Goal: Find specific page/section: Find specific page/section

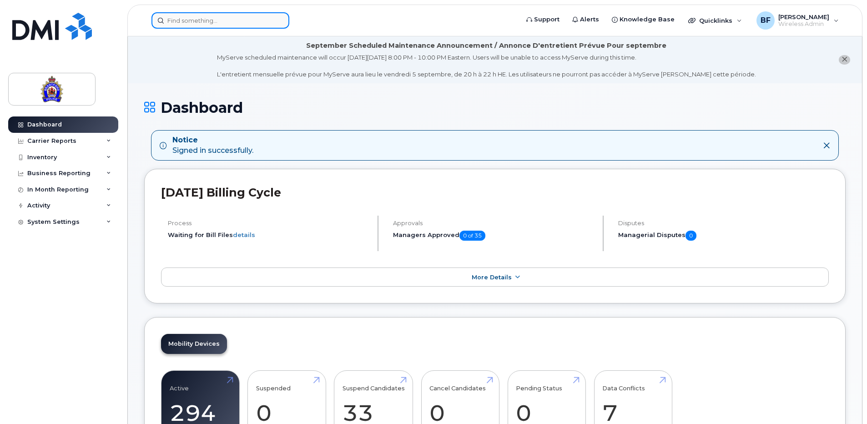
click at [218, 20] on input at bounding box center [221, 20] width 138 height 16
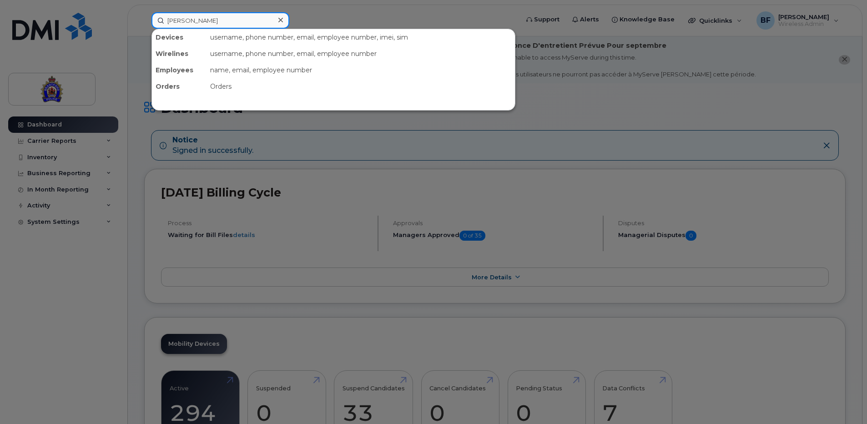
type input "tollett"
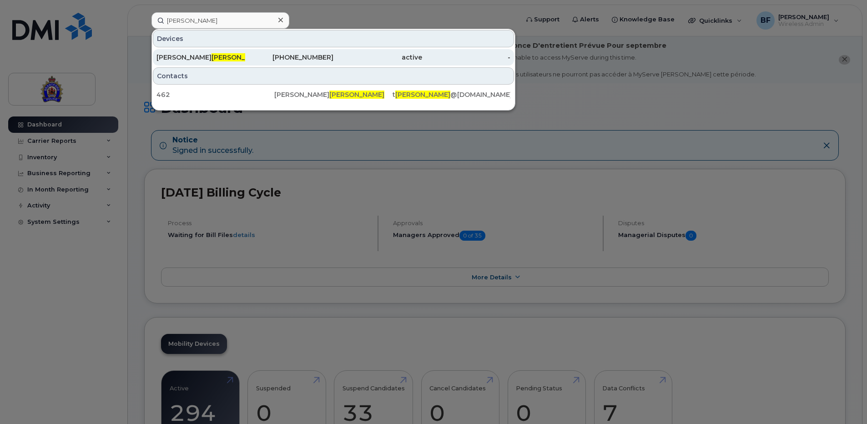
click at [175, 56] on div "Thomas Tollett" at bounding box center [201, 57] width 89 height 9
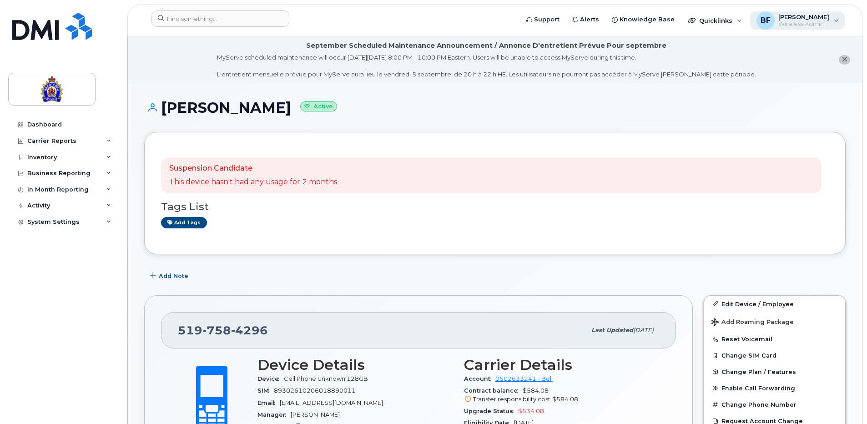
click at [797, 18] on span "[PERSON_NAME]" at bounding box center [804, 16] width 51 height 7
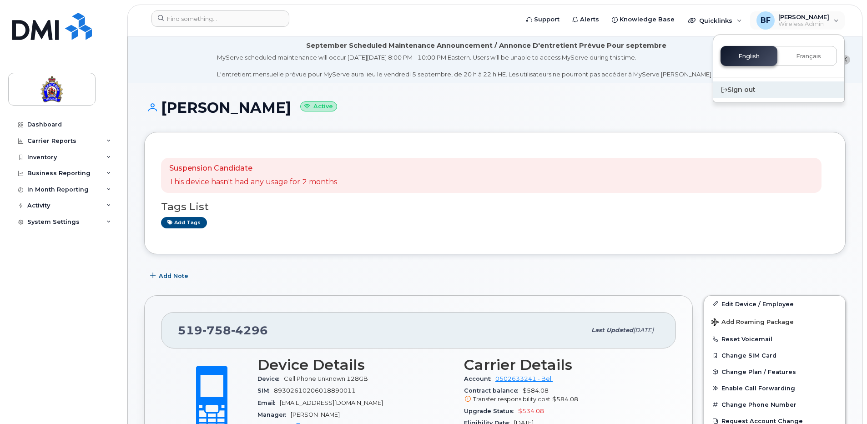
click at [739, 91] on div "Sign out" at bounding box center [779, 89] width 131 height 17
